Goal: Find specific page/section: Find specific page/section

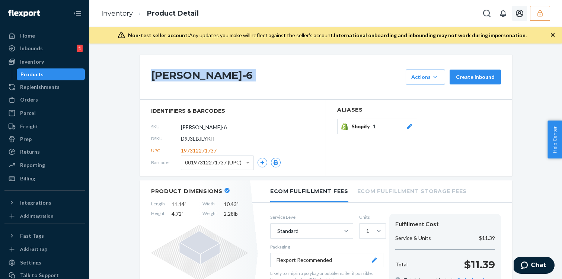
scroll to position [57, 0]
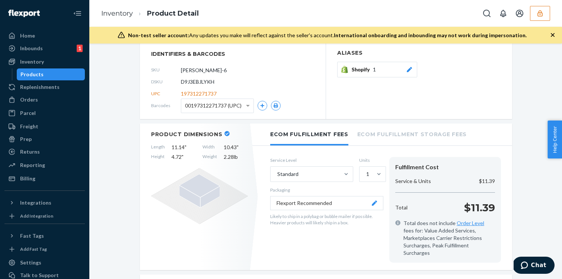
click at [542, 16] on icon "button" at bounding box center [539, 13] width 5 height 6
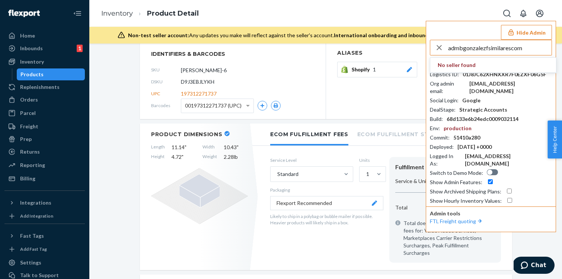
type input "admbgonzalezfsimilarescom"
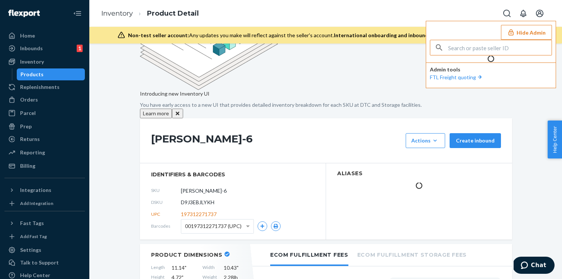
scroll to position [112, 0]
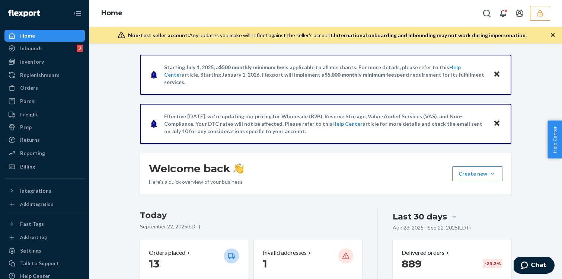
click at [535, 14] on button "button" at bounding box center [540, 13] width 20 height 15
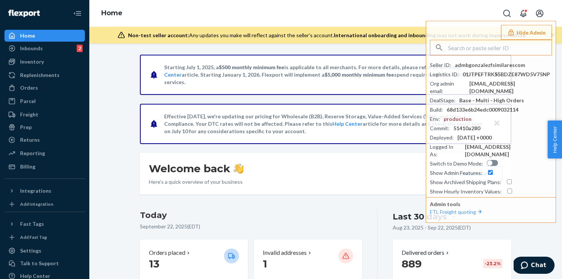
paste input "admbgonzalezfsimilarescom"
type input "admbgonzalezfsimilarescom"
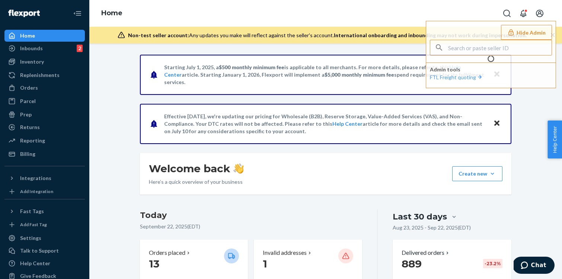
type input "admbgonzalezfsimilarescom"
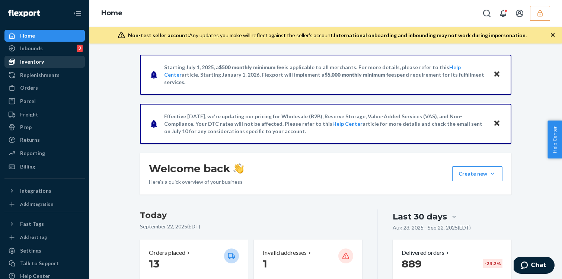
click at [50, 65] on div "Inventory" at bounding box center [44, 62] width 79 height 10
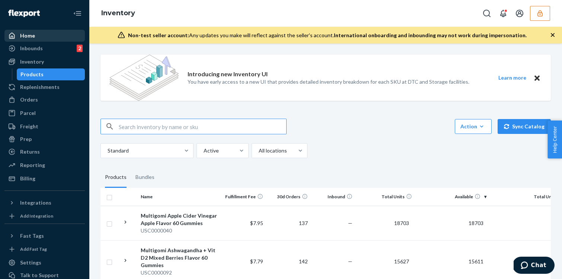
click at [37, 36] on div "Home" at bounding box center [44, 36] width 79 height 10
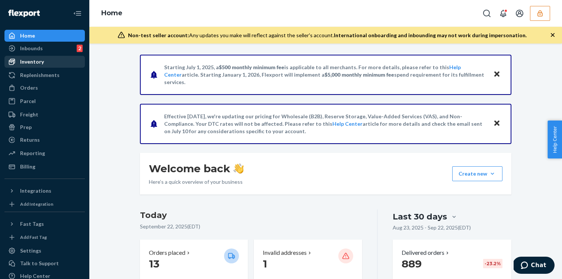
click at [47, 63] on div "Inventory" at bounding box center [44, 62] width 79 height 10
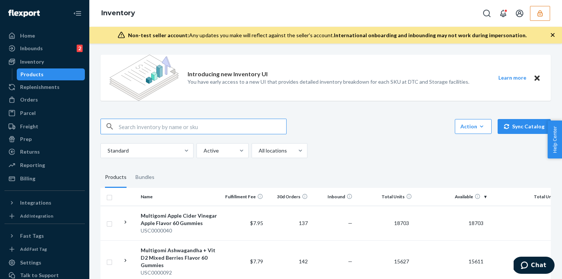
paste input "DM63HR7PL7L"
type input "DM63HR7PL7L"
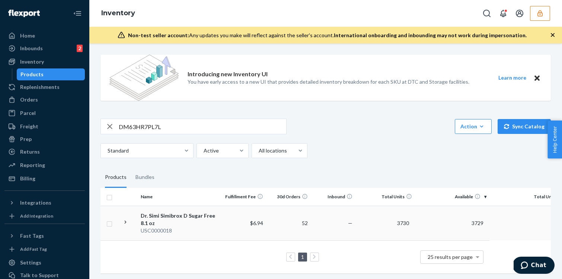
click at [217, 212] on div "Dr. Simi Simibrox D Sugar Free 8.1 oz" at bounding box center [180, 219] width 78 height 15
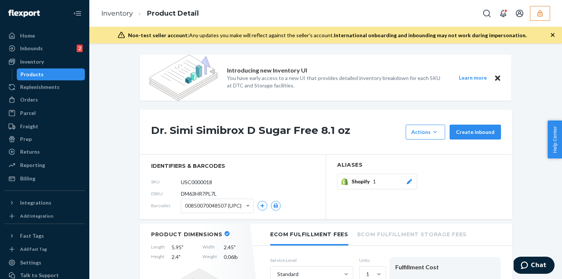
click at [227, 129] on h1 "Dr. Simi Simibrox D Sugar Free 8.1 oz" at bounding box center [276, 132] width 251 height 15
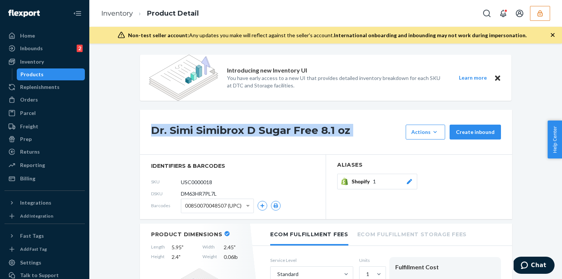
click at [227, 129] on h1 "Dr. Simi Simibrox D Sugar Free 8.1 oz" at bounding box center [276, 132] width 251 height 15
copy div "Dr. Simi Simibrox D Sugar Free 8.1 oz"
